Goal: Task Accomplishment & Management: Complete application form

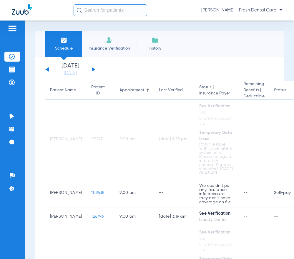
click at [100, 11] on input "text" at bounding box center [109, 10] width 73 height 12
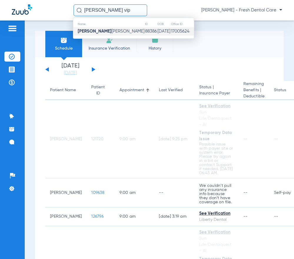
click at [115, 33] on span "[PERSON_NAME] Vip [PERSON_NAME]" at bounding box center [111, 31] width 67 height 4
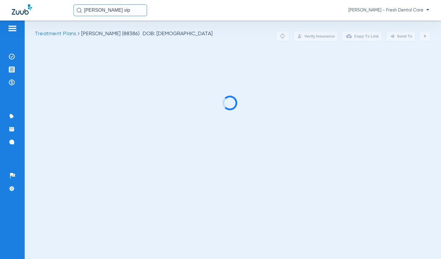
click at [116, 10] on input "[PERSON_NAME] vip" at bounding box center [109, 10] width 73 height 12
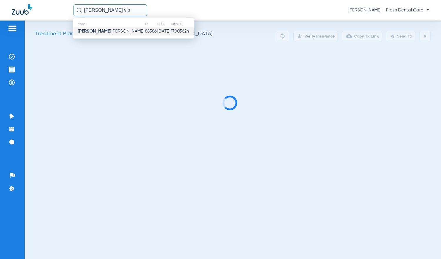
click at [116, 28] on td "[PERSON_NAME] Vip [PERSON_NAME]" at bounding box center [108, 31] width 71 height 8
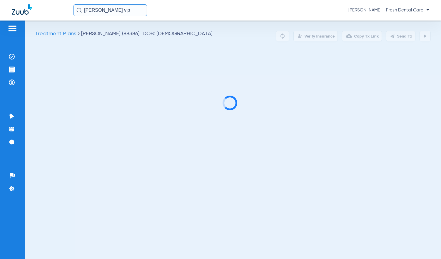
click at [115, 10] on input "[PERSON_NAME] vip" at bounding box center [109, 10] width 73 height 12
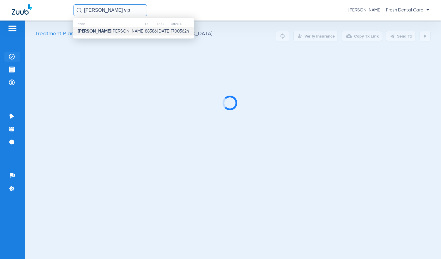
click at [13, 58] on img at bounding box center [12, 57] width 6 height 6
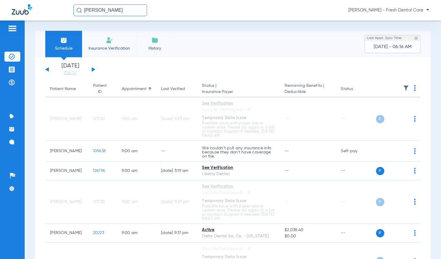
click at [130, 11] on input "[PERSON_NAME]" at bounding box center [109, 10] width 73 height 12
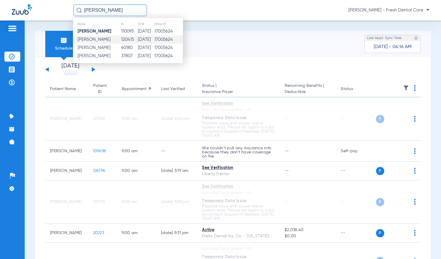
type input "[PERSON_NAME]"
click at [123, 39] on td "120415" at bounding box center [129, 40] width 17 height 8
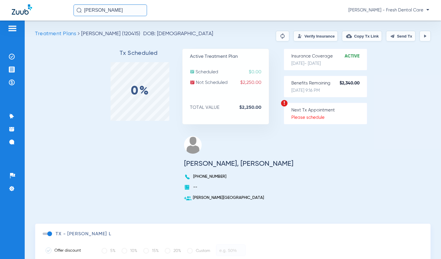
click at [308, 34] on button "Verify Insurance" at bounding box center [315, 36] width 44 height 11
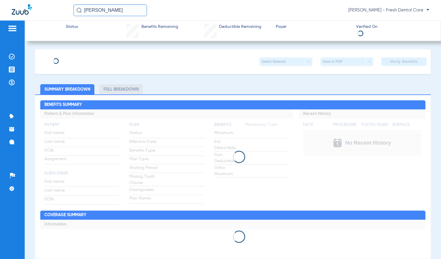
type input "[PERSON_NAME]"
type input "[DATE]"
type input "946713893"
type input "1825011"
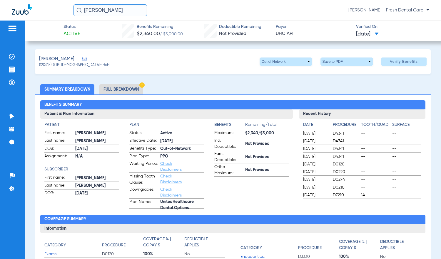
click at [83, 58] on span "Edit" at bounding box center [84, 60] width 5 height 6
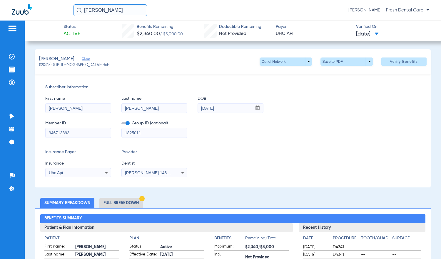
click at [153, 171] on span "[PERSON_NAME] 1487437893" at bounding box center [154, 173] width 58 height 5
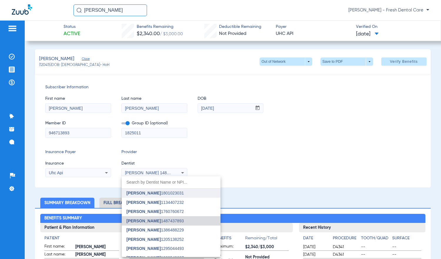
click at [150, 195] on span "[PERSON_NAME]" at bounding box center [143, 193] width 34 height 5
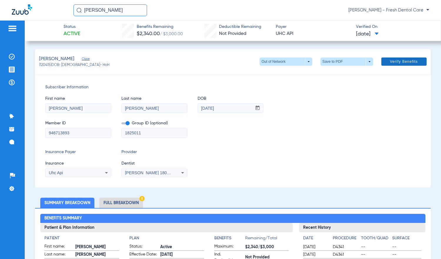
click at [390, 63] on span "Verify Benefits" at bounding box center [404, 61] width 28 height 5
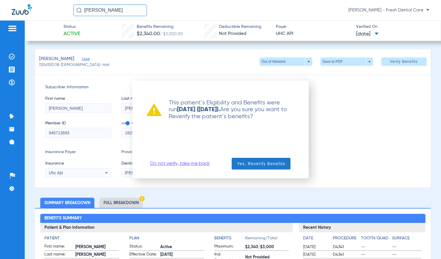
click at [250, 166] on span "Yes, Reverify Benefits" at bounding box center [261, 164] width 48 height 6
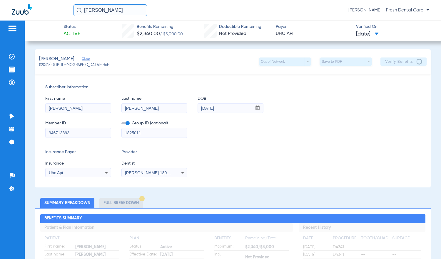
drag, startPoint x: 122, startPoint y: 10, endPoint x: 43, endPoint y: 11, distance: 79.0
click at [43, 11] on div "[PERSON_NAME] [PERSON_NAME] - Fresh Dental Care" at bounding box center [220, 10] width 441 height 21
type input "[PERSON_NAME]"
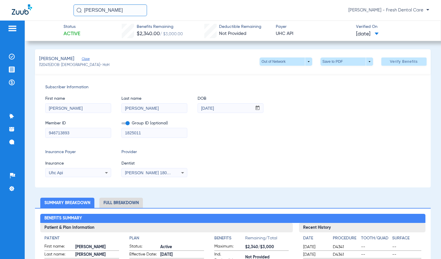
click at [113, 14] on input "[PERSON_NAME]" at bounding box center [109, 10] width 73 height 12
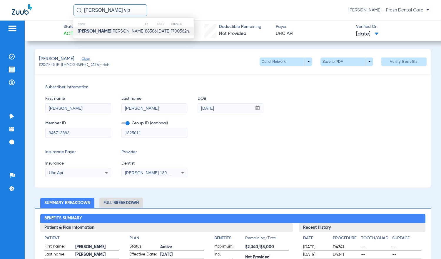
type input "[PERSON_NAME] vip"
click at [112, 29] on span "[PERSON_NAME] Vip [PERSON_NAME]" at bounding box center [111, 31] width 67 height 4
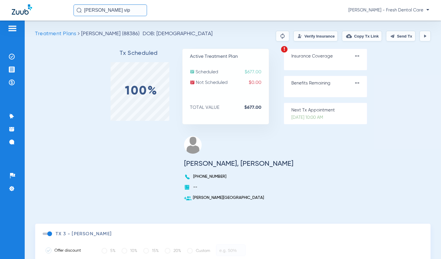
click at [293, 38] on button "Verify Insurance" at bounding box center [315, 36] width 44 height 11
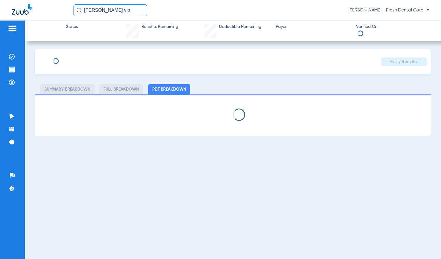
type input "[PERSON_NAME] VIP"
type input "[PERSON_NAME]"
type input "[DATE]"
type input "33008789"
type input "WCTX2402"
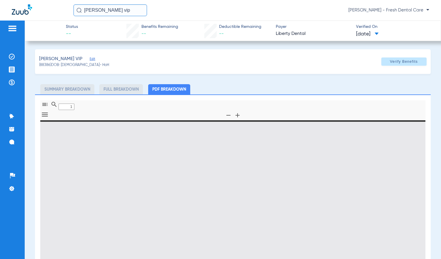
type input "0"
select select "page-width"
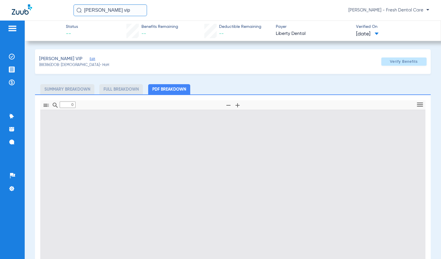
type input "1"
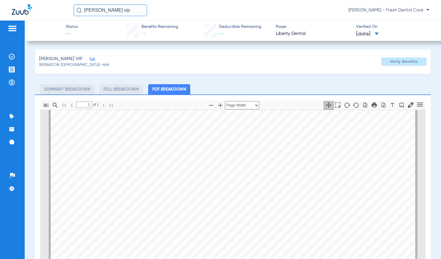
scroll to position [271, 0]
click at [92, 59] on span "Edit" at bounding box center [92, 60] width 5 height 6
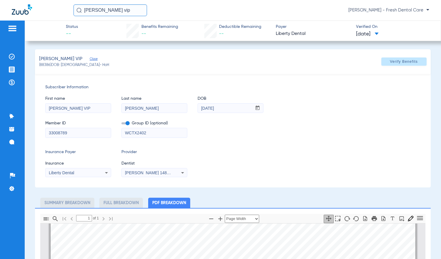
click at [153, 175] on div "[PERSON_NAME] 1487437893" at bounding box center [154, 173] width 65 height 7
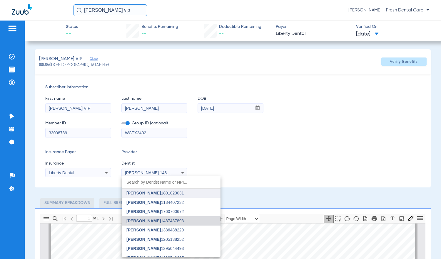
click at [147, 191] on span "[PERSON_NAME]" at bounding box center [143, 193] width 34 height 5
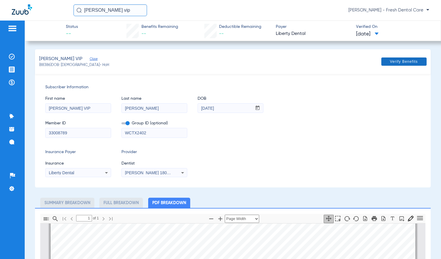
click at [407, 64] on span at bounding box center [403, 62] width 45 height 14
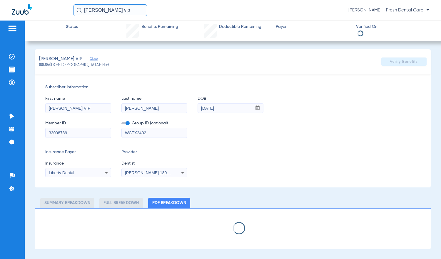
select select "page-width"
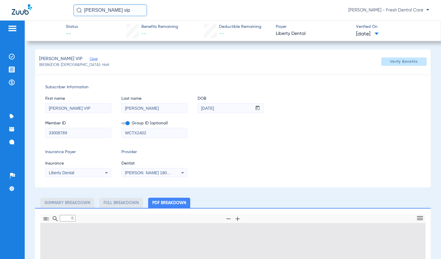
type input "1"
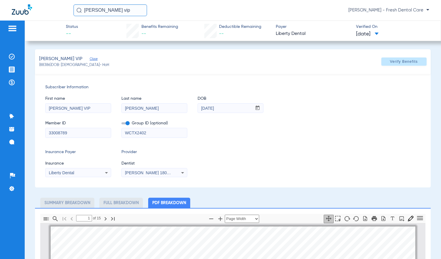
scroll to position [3, 0]
click at [383, 105] on div "First name [PERSON_NAME] VIP Last name [PERSON_NAME] mm / dd / yyyy [DATE]" at bounding box center [232, 101] width 375 height 23
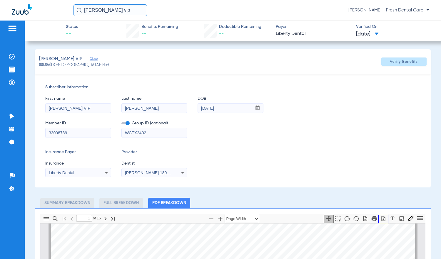
click at [380, 219] on icon "button" at bounding box center [383, 219] width 6 height 6
